Goal: Transaction & Acquisition: Purchase product/service

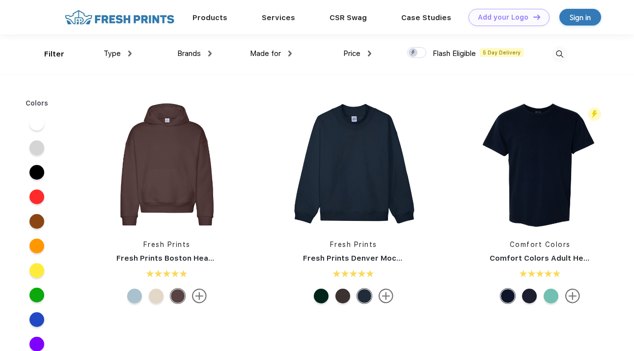
scroll to position [0, 0]
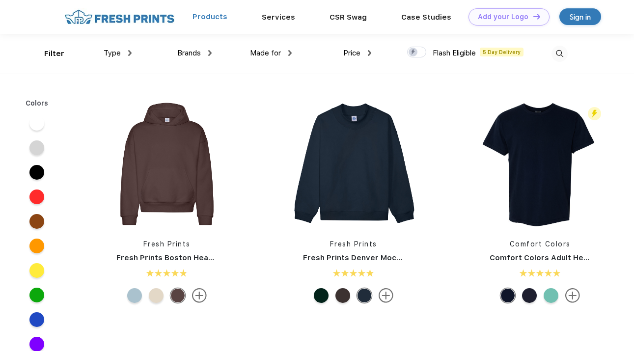
click at [222, 19] on link "Products" at bounding box center [210, 16] width 35 height 9
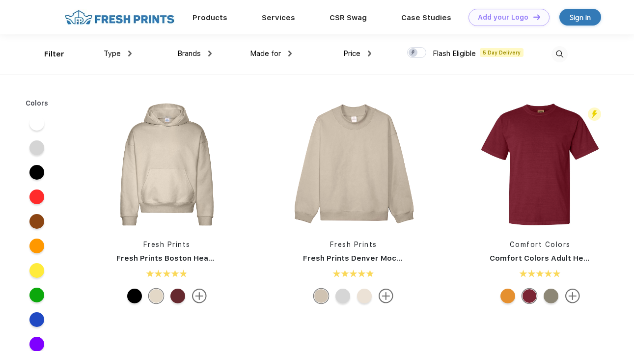
scroll to position [0, 0]
click at [115, 56] on span "Type" at bounding box center [112, 53] width 17 height 9
click at [125, 52] on div "Type" at bounding box center [118, 53] width 28 height 11
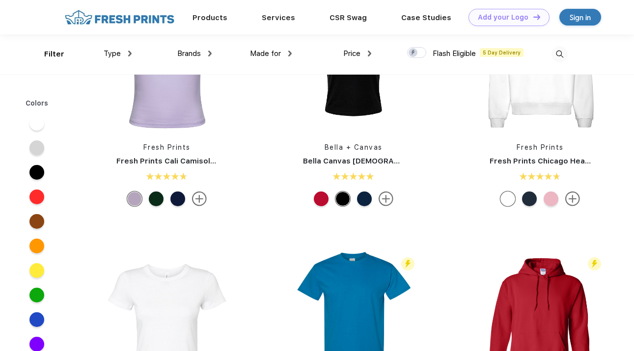
scroll to position [0, 0]
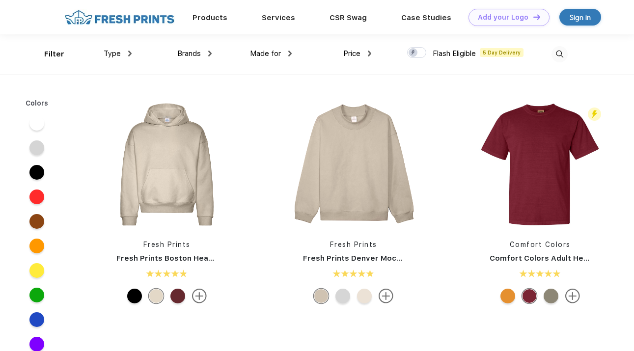
click at [117, 52] on span "Type" at bounding box center [112, 53] width 17 height 9
click at [124, 53] on div "Type" at bounding box center [118, 53] width 28 height 11
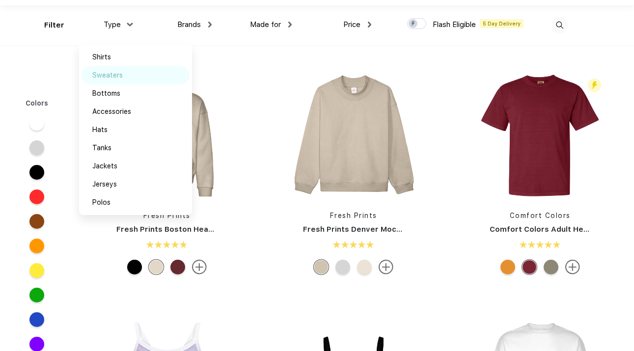
scroll to position [29, 0]
click at [108, 73] on div "Sweaters" at bounding box center [107, 75] width 30 height 10
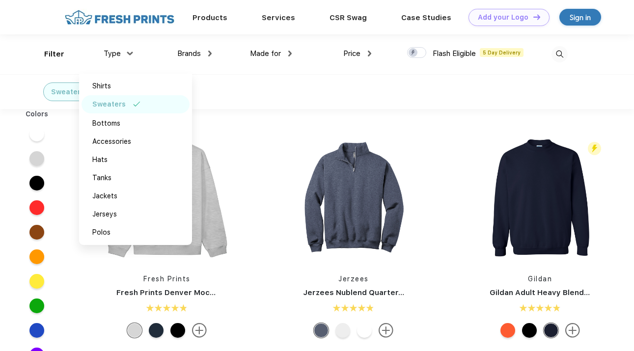
click at [157, 22] on img at bounding box center [119, 17] width 115 height 17
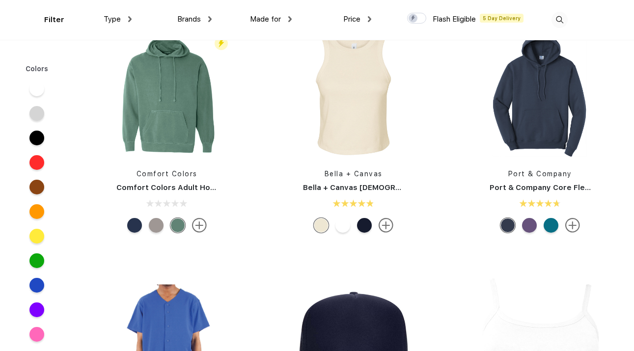
scroll to position [4488, 0]
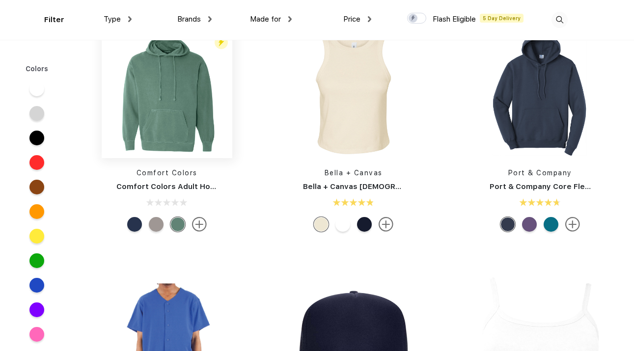
click at [184, 106] on img at bounding box center [167, 93] width 131 height 131
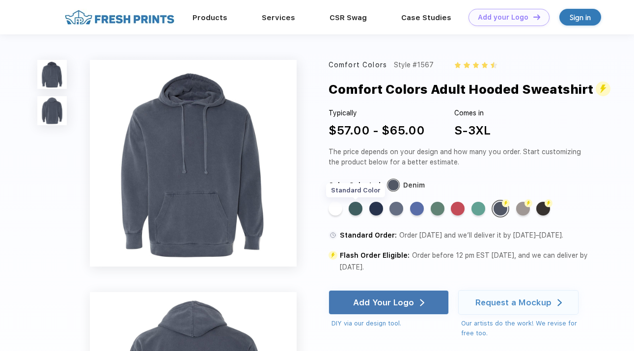
click at [359, 207] on div "Standard Color" at bounding box center [356, 209] width 14 height 14
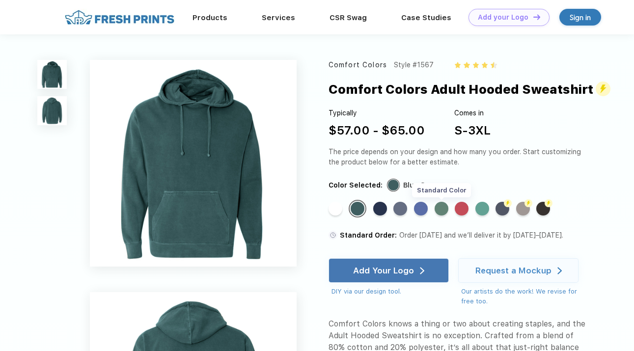
click at [442, 207] on div "Standard Color" at bounding box center [442, 209] width 14 height 14
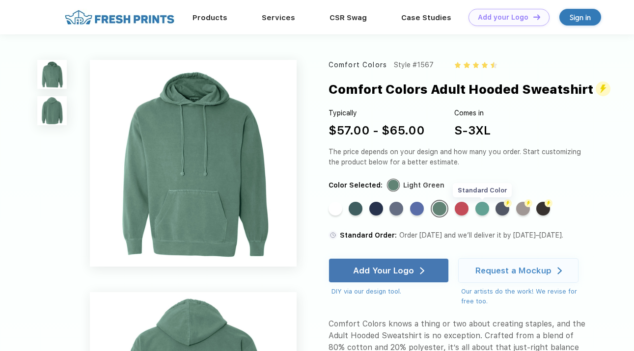
click at [484, 205] on div "Standard Color" at bounding box center [483, 209] width 14 height 14
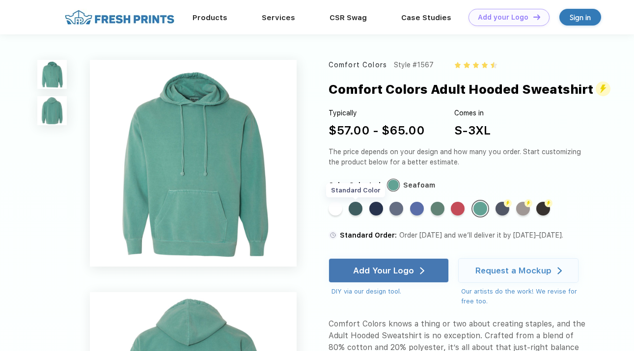
click at [358, 210] on div "Standard Color" at bounding box center [356, 209] width 14 height 14
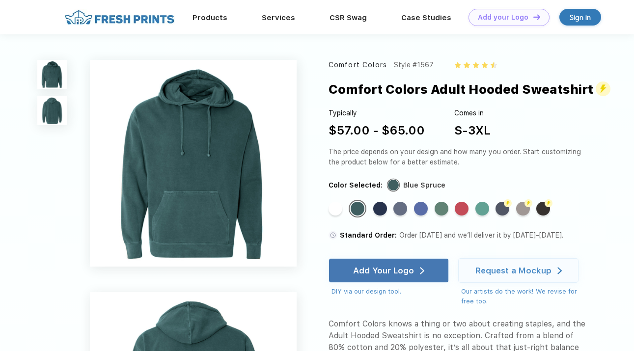
click at [175, 114] on img at bounding box center [193, 163] width 207 height 207
click at [184, 138] on img at bounding box center [193, 163] width 207 height 207
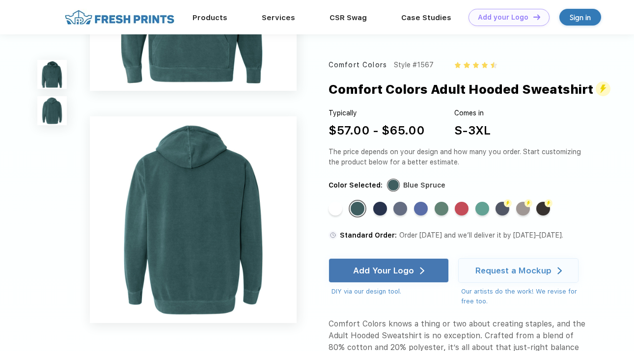
scroll to position [77, 0]
